Goal: Book appointment/travel/reservation

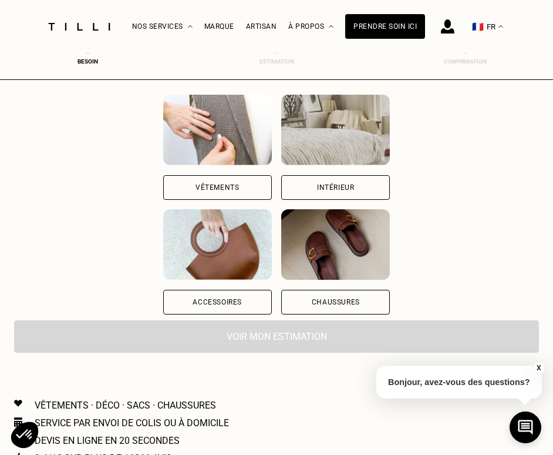
scroll to position [123, 0]
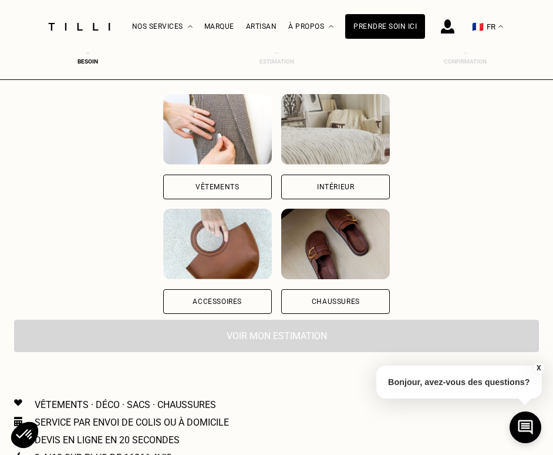
click at [227, 184] on div "Vêtements" at bounding box center [217, 186] width 43 height 7
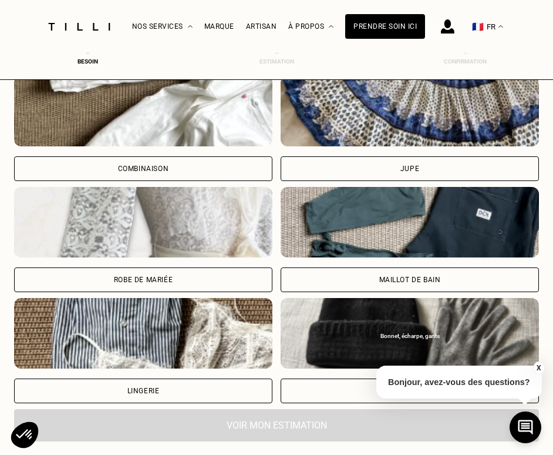
scroll to position [771, 0]
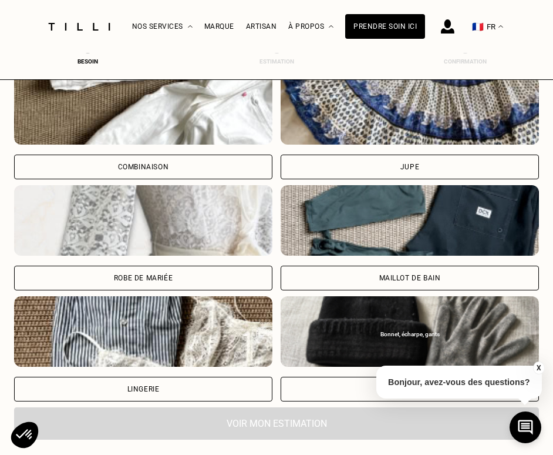
click at [177, 283] on div "Robe de mariée" at bounding box center [143, 278] width 258 height 25
select select "FR"
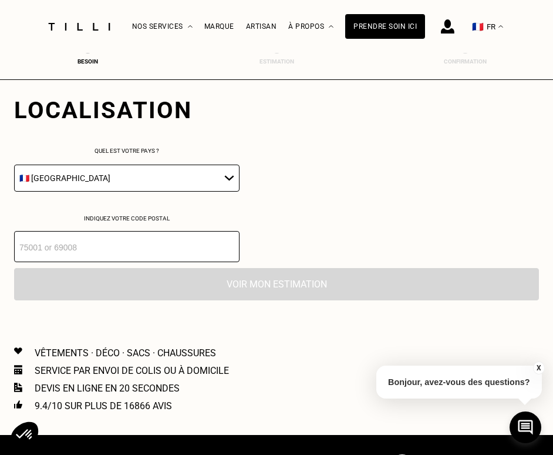
scroll to position [1100, 0]
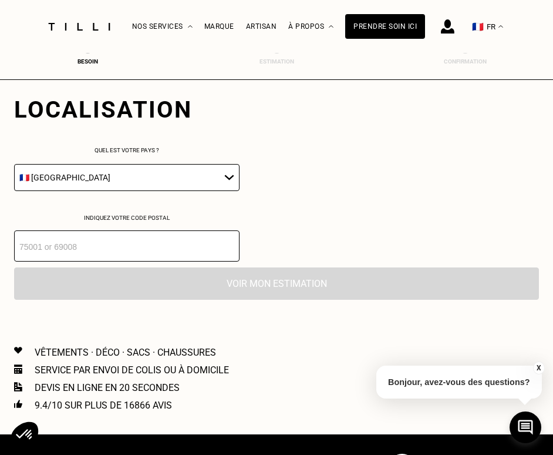
click at [165, 254] on input "number" at bounding box center [127, 245] width 226 height 31
type input "92140"
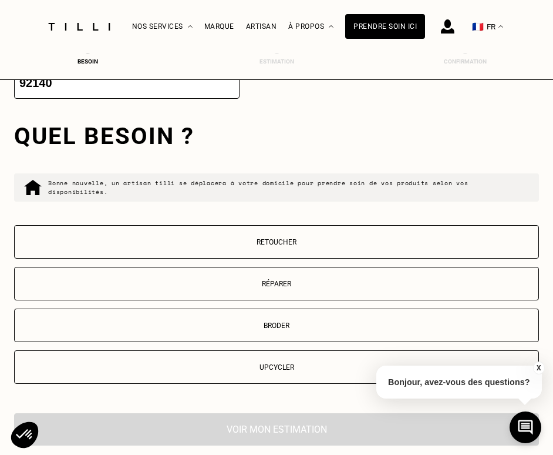
scroll to position [1285, 0]
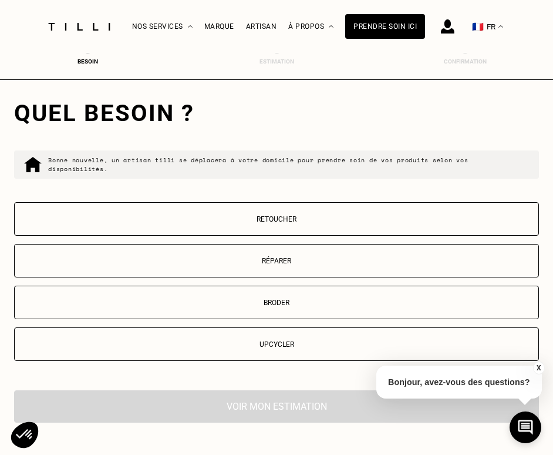
click at [287, 217] on p "Retoucher" at bounding box center [277, 219] width 512 height 8
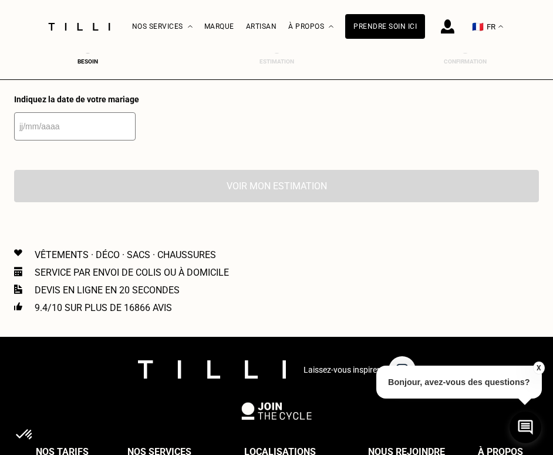
scroll to position [1567, 0]
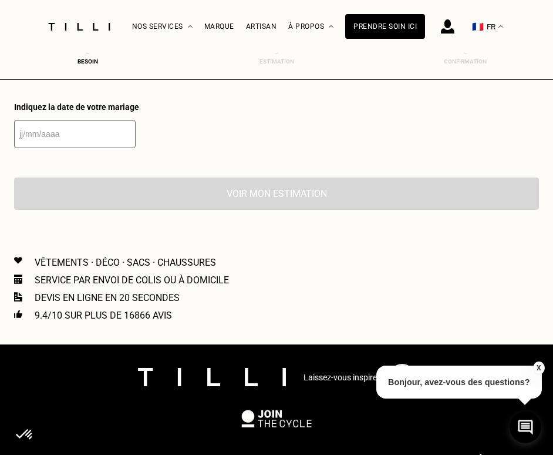
click at [21, 143] on input "text" at bounding box center [75, 134] width 122 height 28
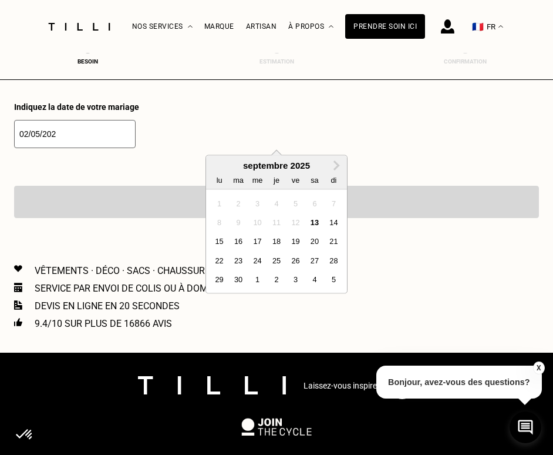
type input "[DATE]"
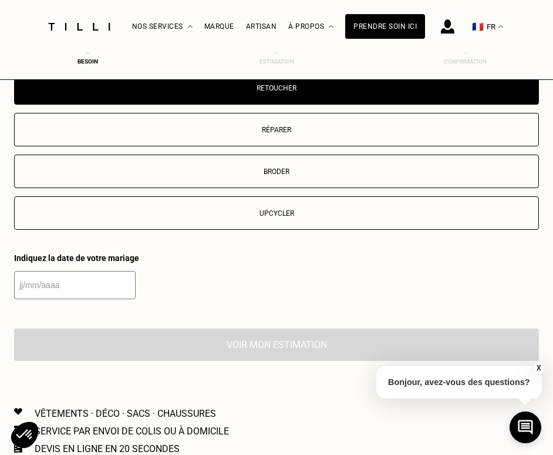
scroll to position [1439, 0]
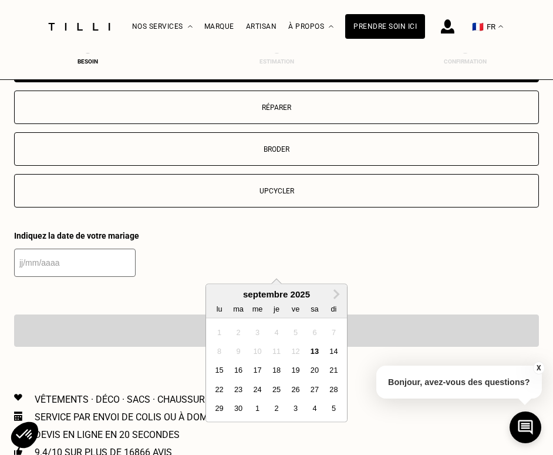
click at [123, 262] on input "text" at bounding box center [75, 262] width 122 height 28
click at [339, 291] on button "Next Month" at bounding box center [336, 294] width 19 height 19
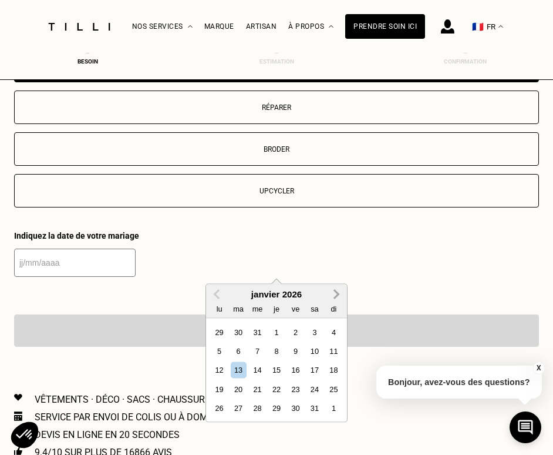
click at [339, 291] on button "Next Month" at bounding box center [336, 294] width 19 height 19
click at [319, 331] on div "2" at bounding box center [315, 332] width 16 height 16
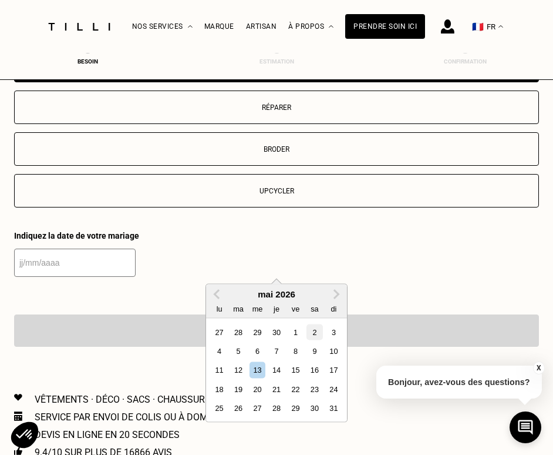
type input "[DATE]"
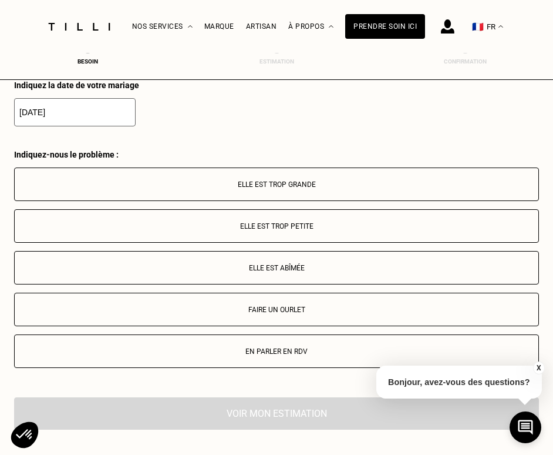
scroll to position [1590, 0]
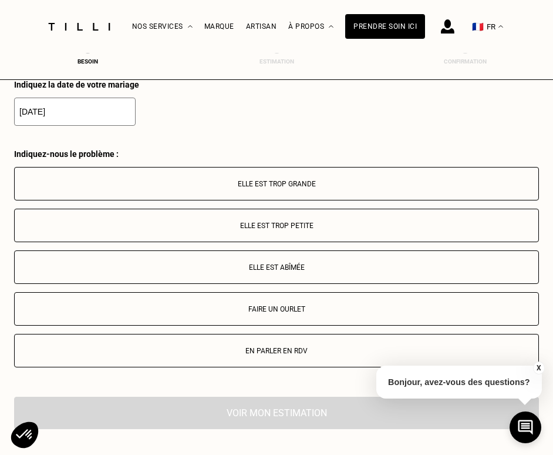
click at [308, 228] on p "Elle est trop petite" at bounding box center [277, 225] width 512 height 8
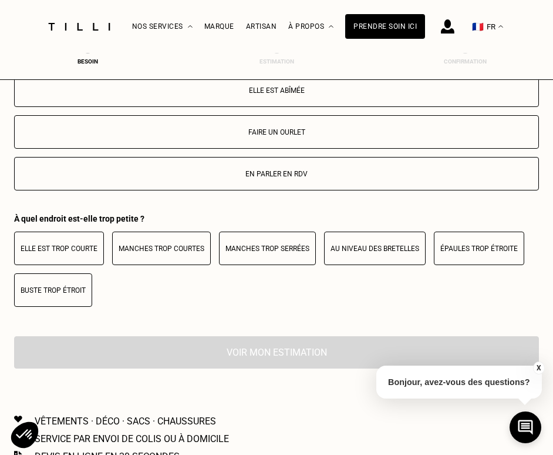
scroll to position [1770, 0]
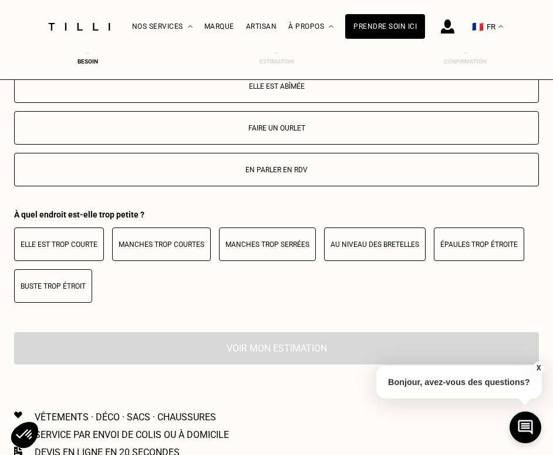
click at [70, 287] on p "Buste trop étroit" at bounding box center [53, 286] width 65 height 8
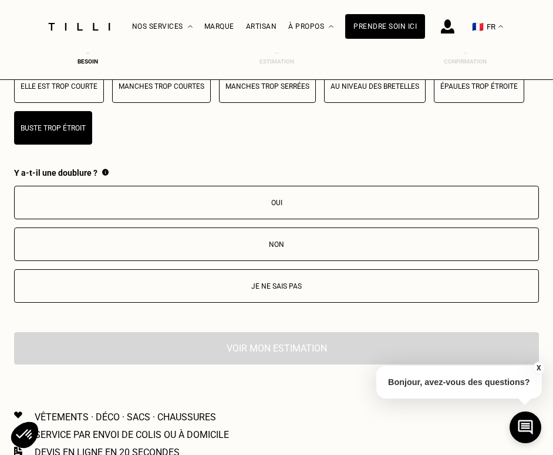
scroll to position [1932, 0]
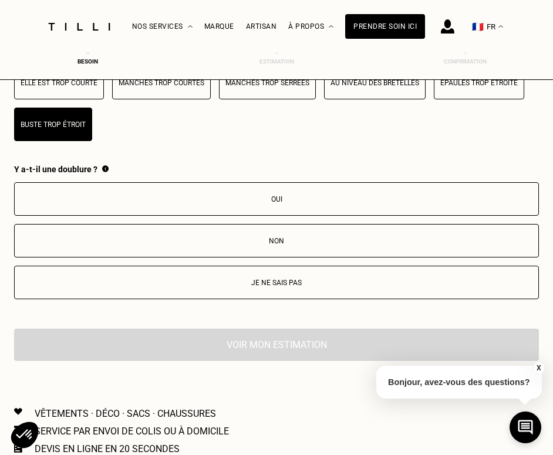
click at [271, 203] on p "Oui" at bounding box center [277, 199] width 512 height 8
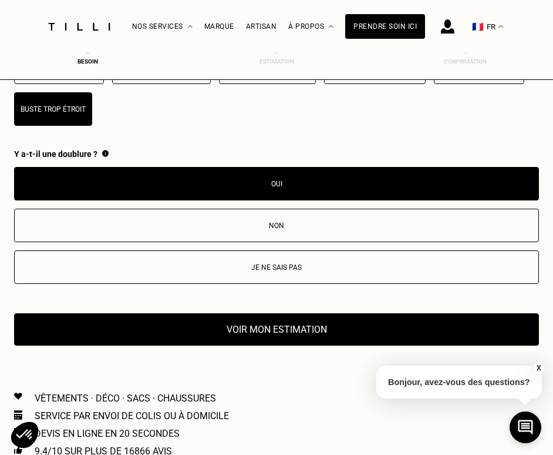
scroll to position [1950, 0]
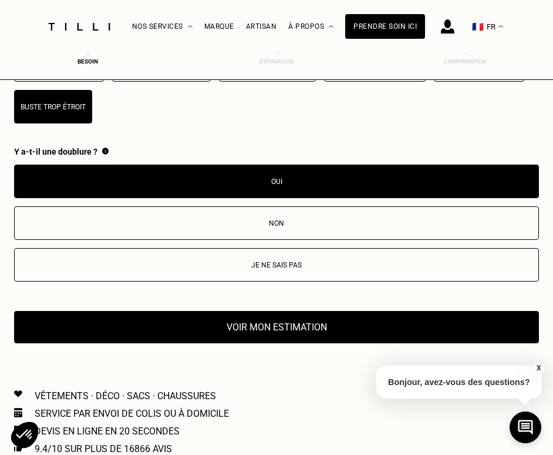
click at [277, 326] on button "Voir mon estimation" at bounding box center [276, 327] width 525 height 32
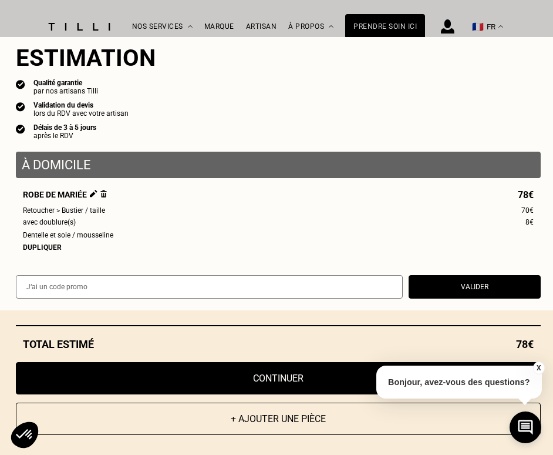
scroll to position [0, 0]
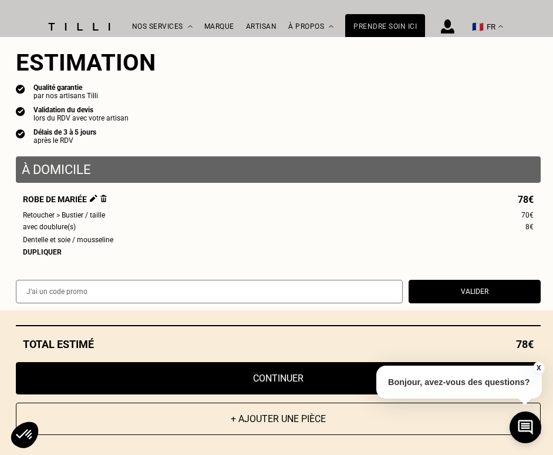
click at [250, 382] on button "Continuer" at bounding box center [278, 378] width 525 height 32
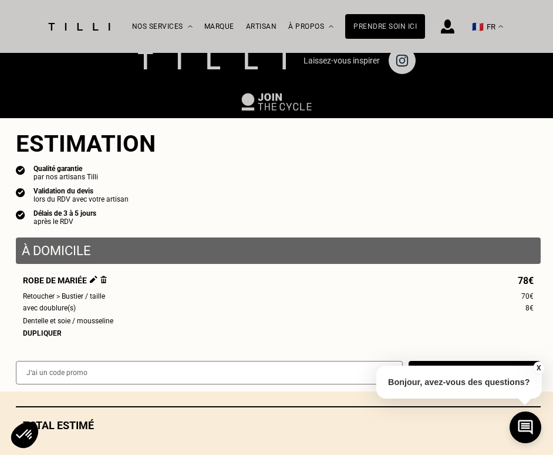
scroll to position [5, 0]
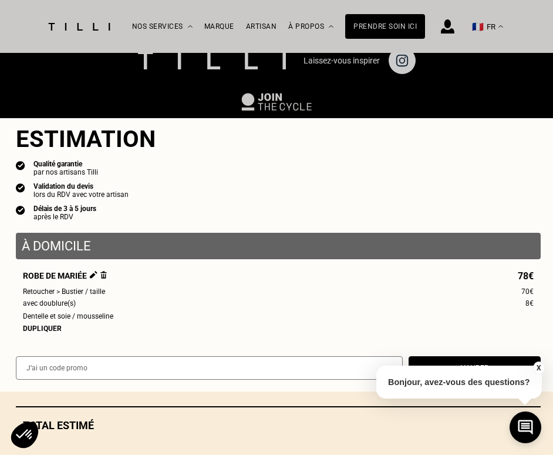
select select "FR"
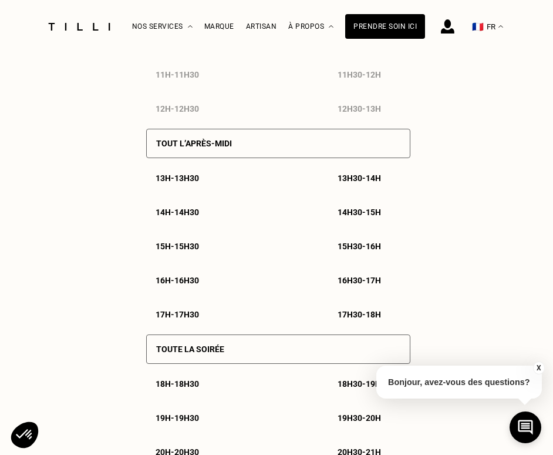
scroll to position [852, 0]
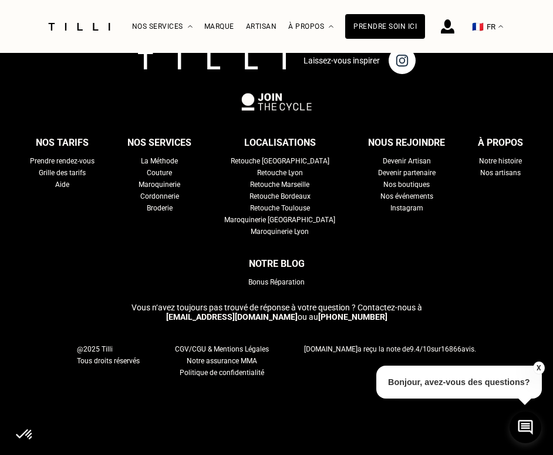
scroll to position [583, 0]
